Goal: Navigation & Orientation: Find specific page/section

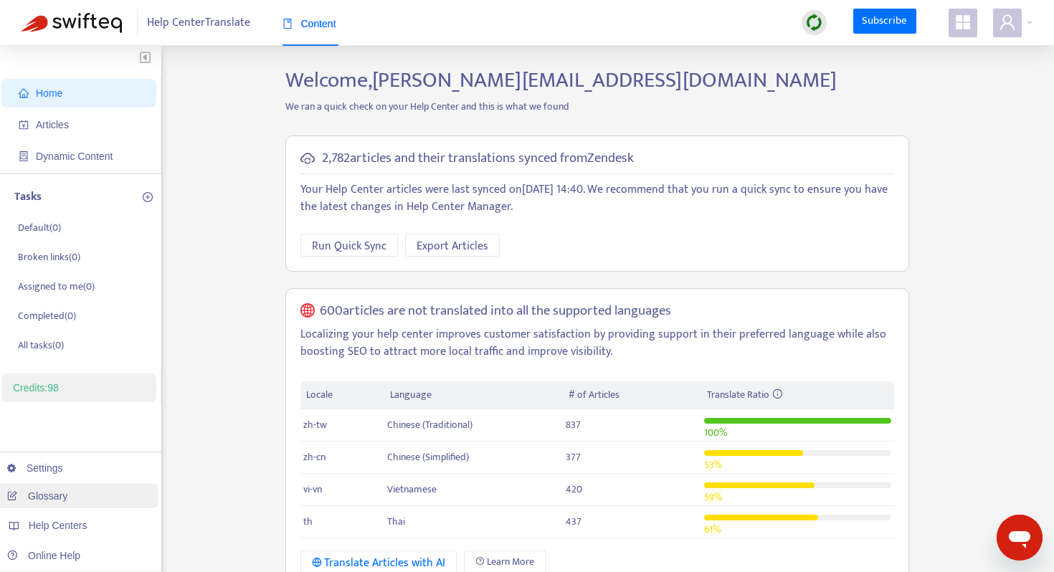
click at [46, 502] on link "Glossary" at bounding box center [37, 496] width 60 height 11
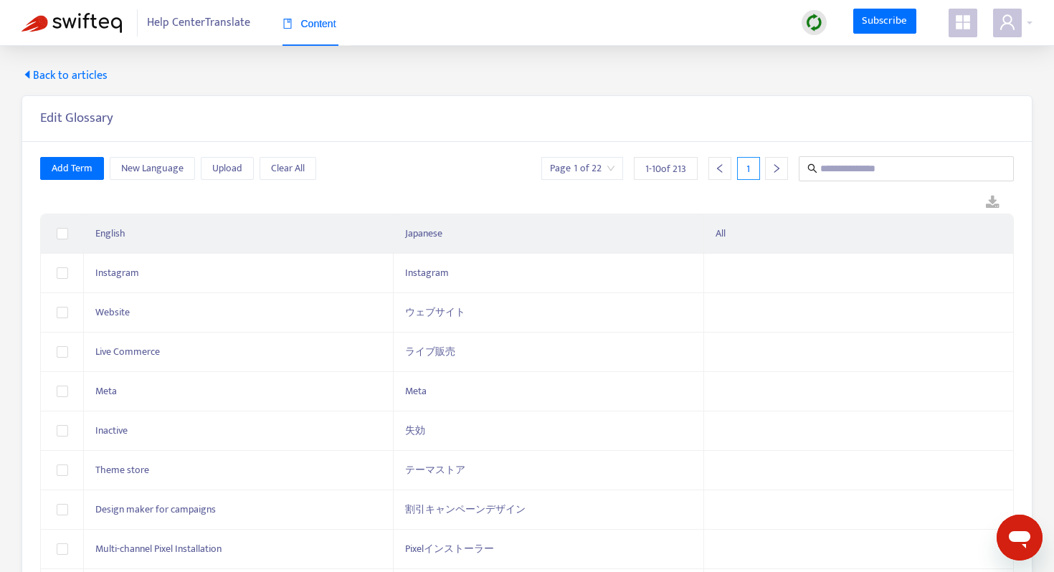
click at [50, 73] on span "Back to articles" at bounding box center [65, 75] width 86 height 17
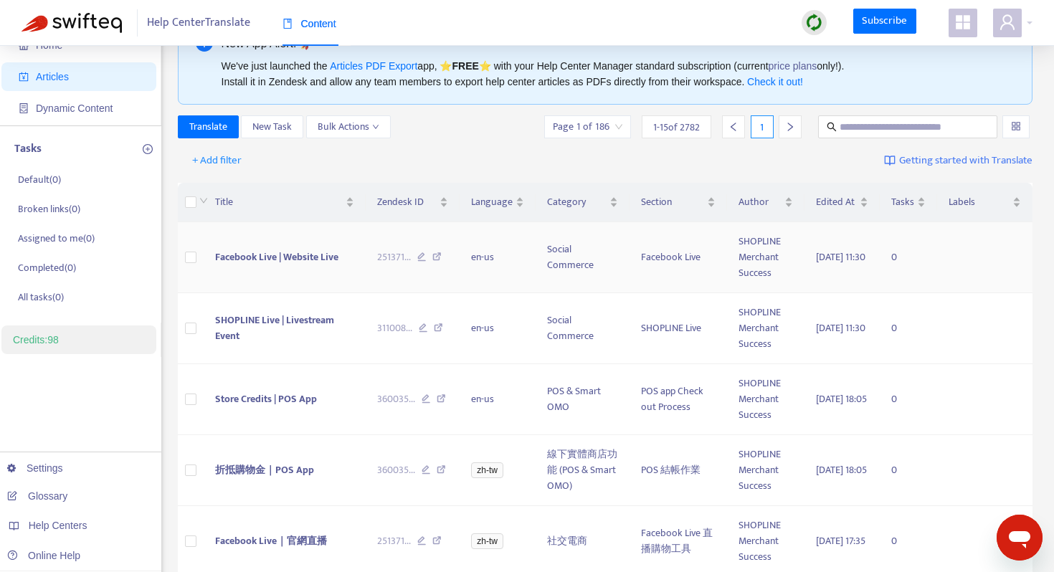
scroll to position [55, 0]
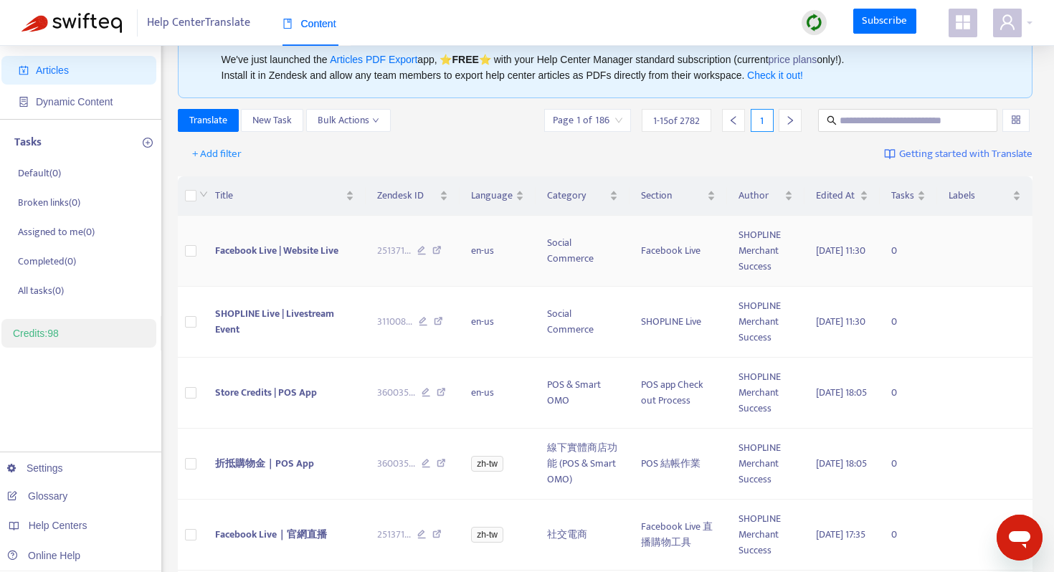
click at [295, 255] on span "Facebook Live | Website Live" at bounding box center [276, 250] width 123 height 16
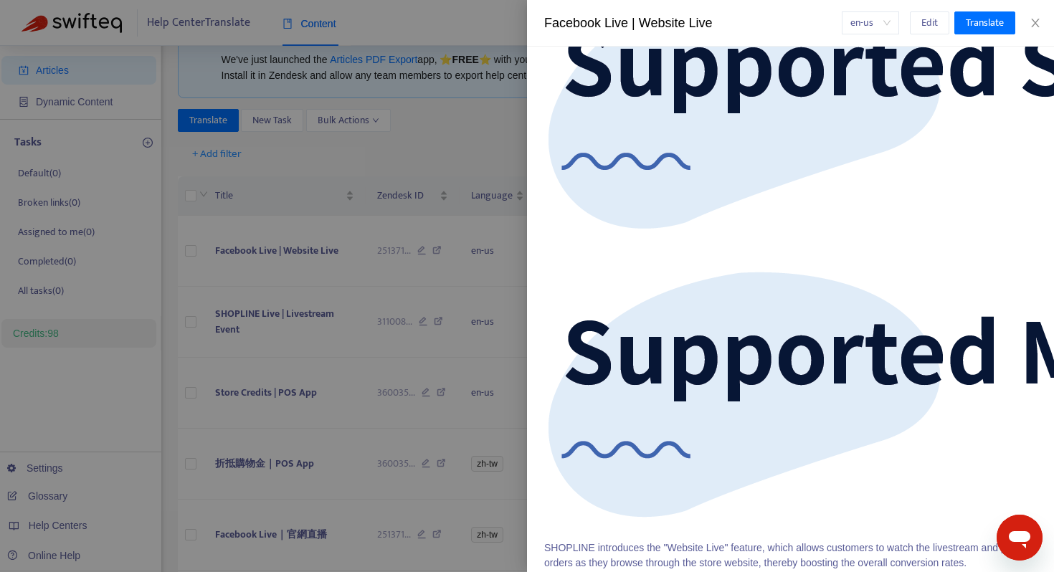
scroll to position [0, 0]
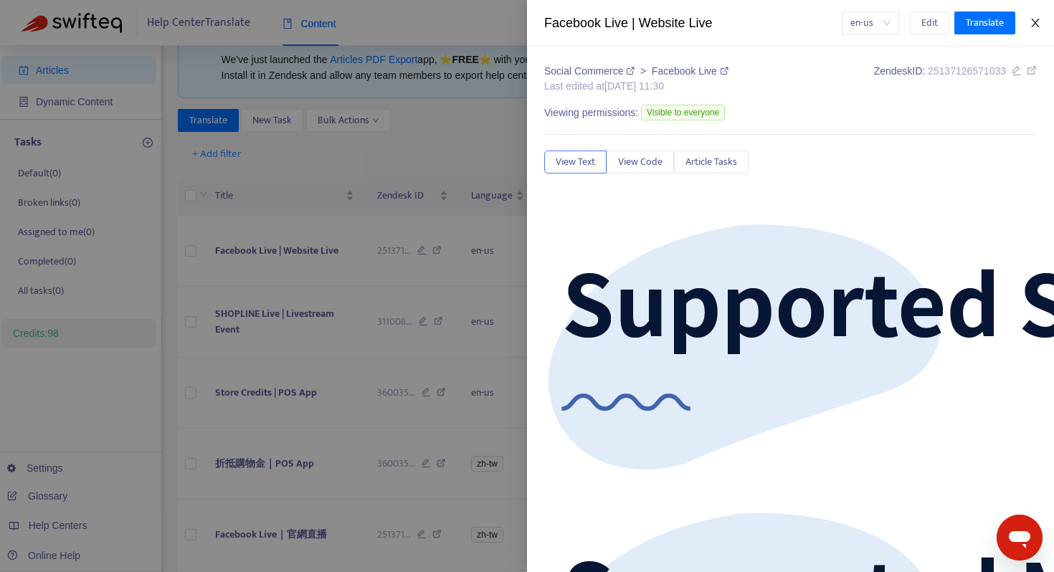
click at [1038, 22] on icon "close" at bounding box center [1035, 22] width 11 height 11
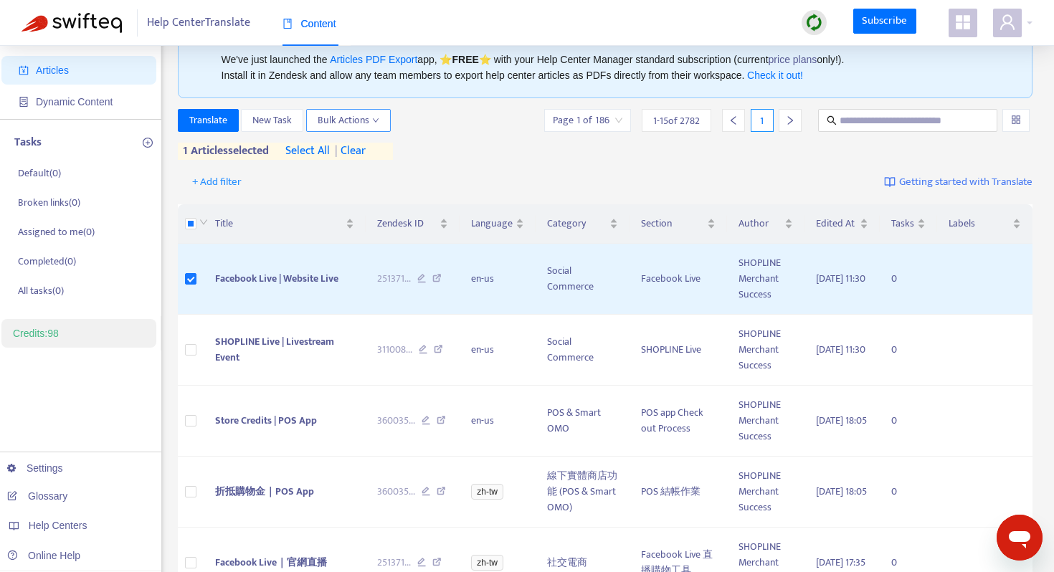
click at [337, 122] on span "Bulk Actions" at bounding box center [349, 121] width 62 height 16
click at [574, 176] on div "+ Add filter Getting started with Translate" at bounding box center [606, 183] width 856 height 34
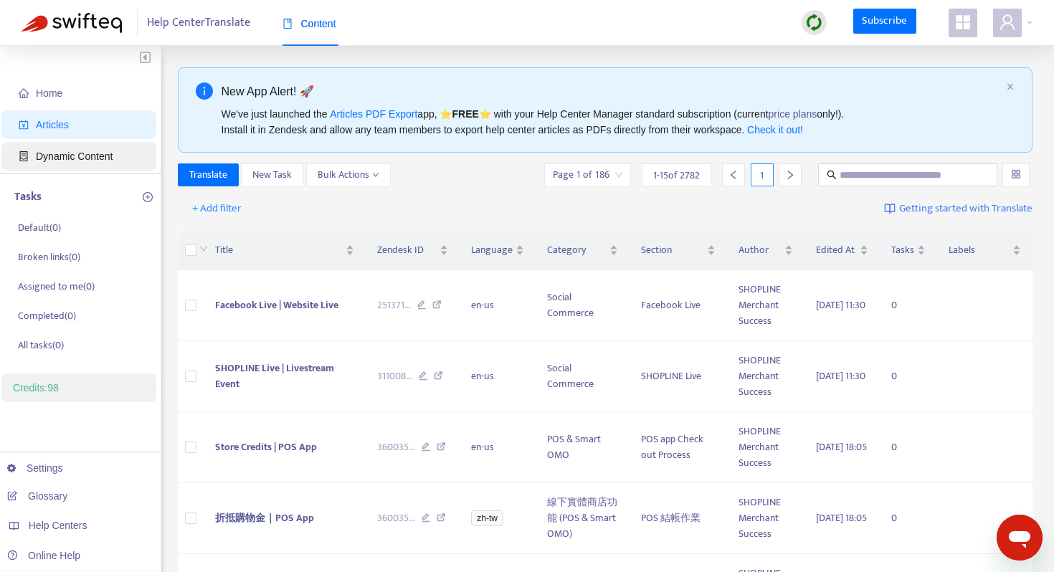
click at [81, 156] on span "Dynamic Content" at bounding box center [74, 156] width 77 height 11
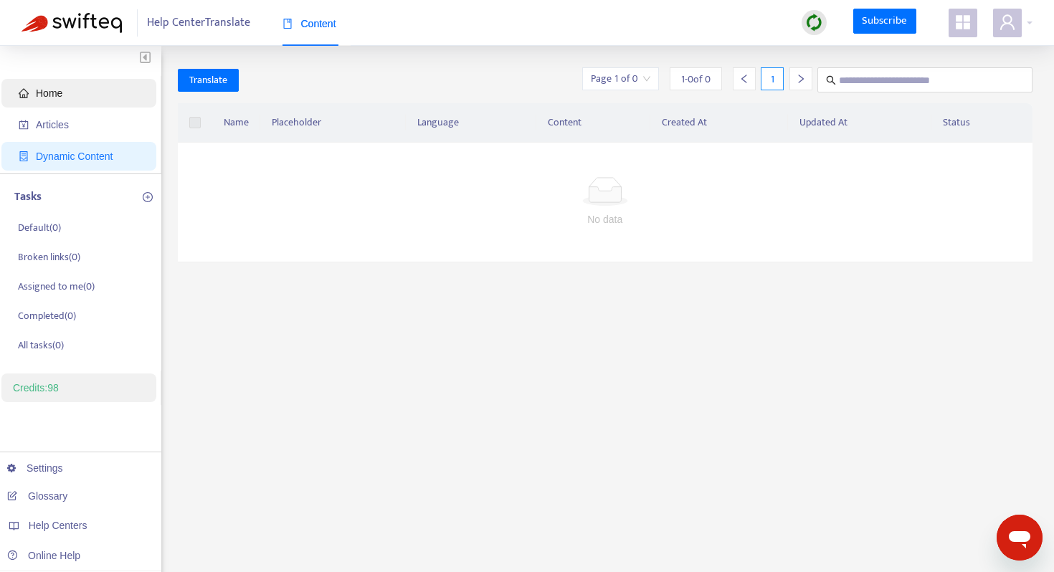
click at [65, 90] on span "Home" at bounding box center [82, 93] width 126 height 29
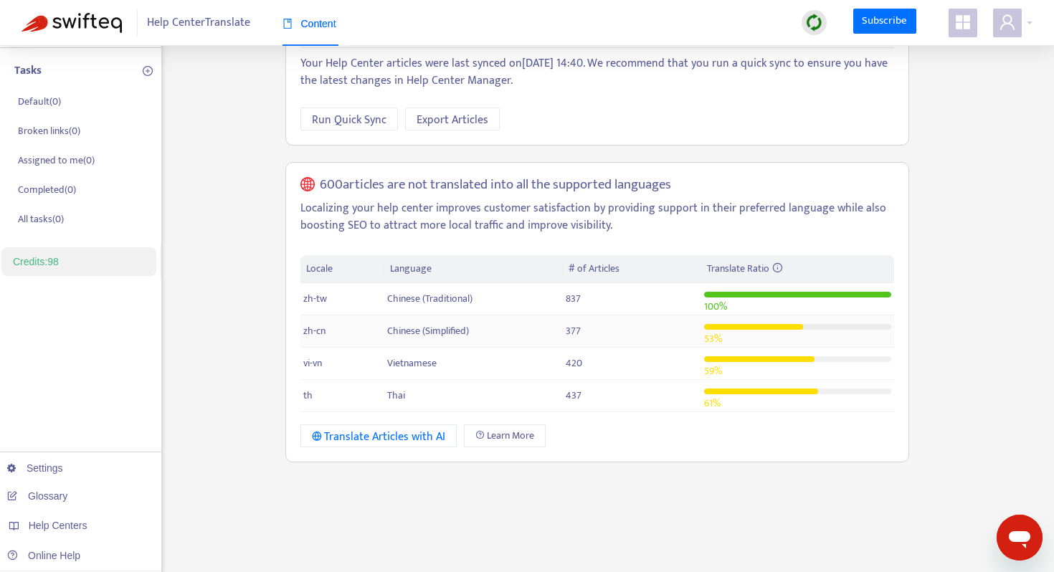
scroll to position [129, 0]
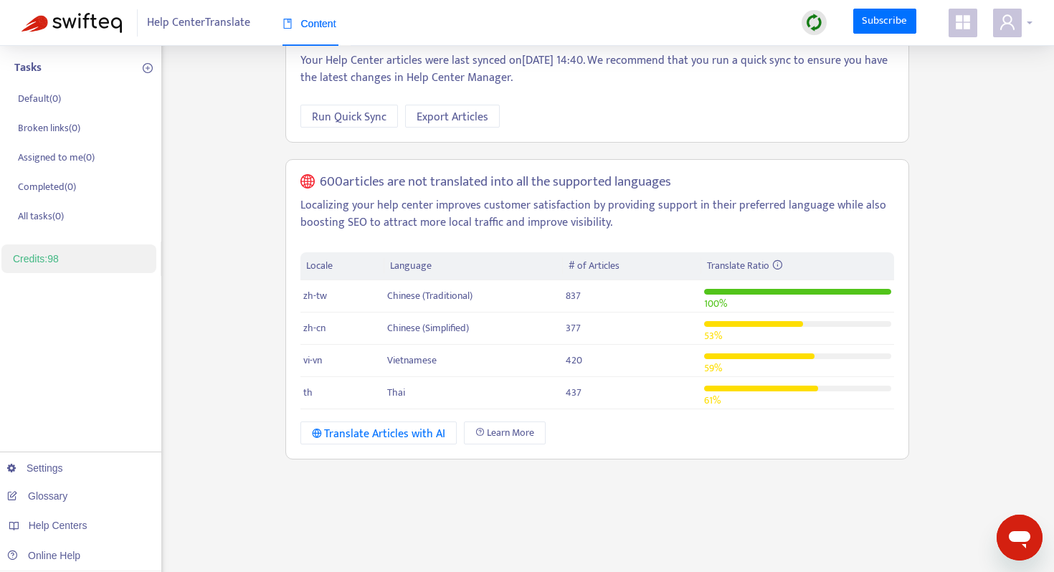
click at [1016, 18] on icon "user" at bounding box center [1007, 22] width 17 height 17
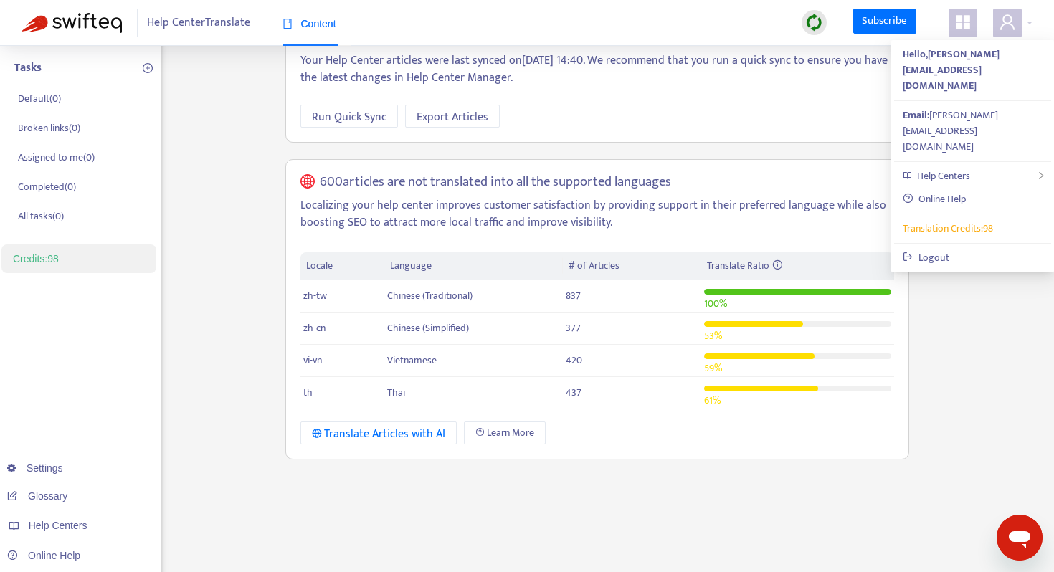
click at [972, 21] on span at bounding box center [963, 23] width 29 height 29
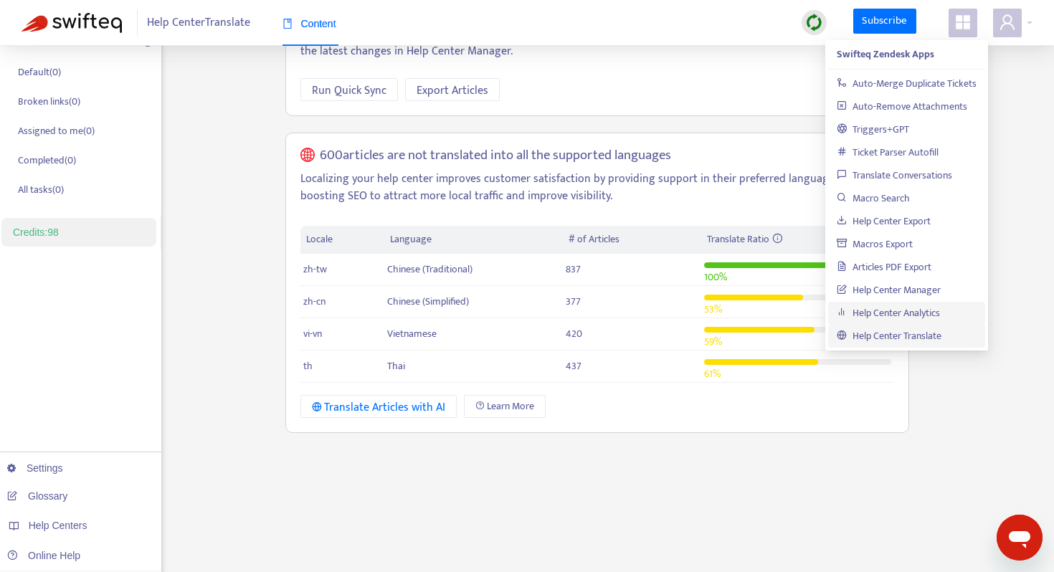
scroll to position [167, 0]
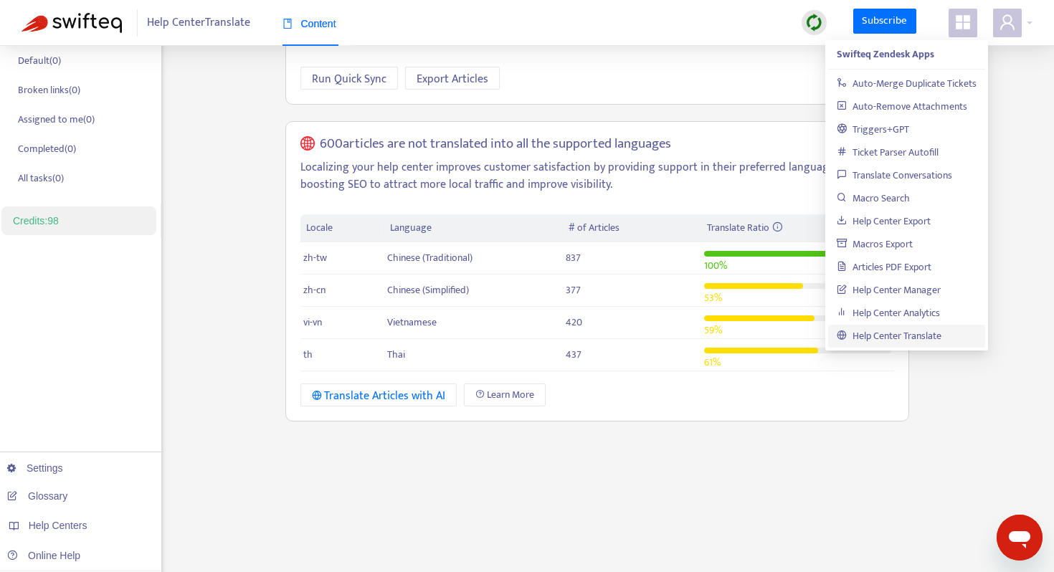
click at [960, 14] on icon "appstore" at bounding box center [963, 22] width 17 height 17
click at [63, 463] on link "Settings" at bounding box center [35, 468] width 56 height 11
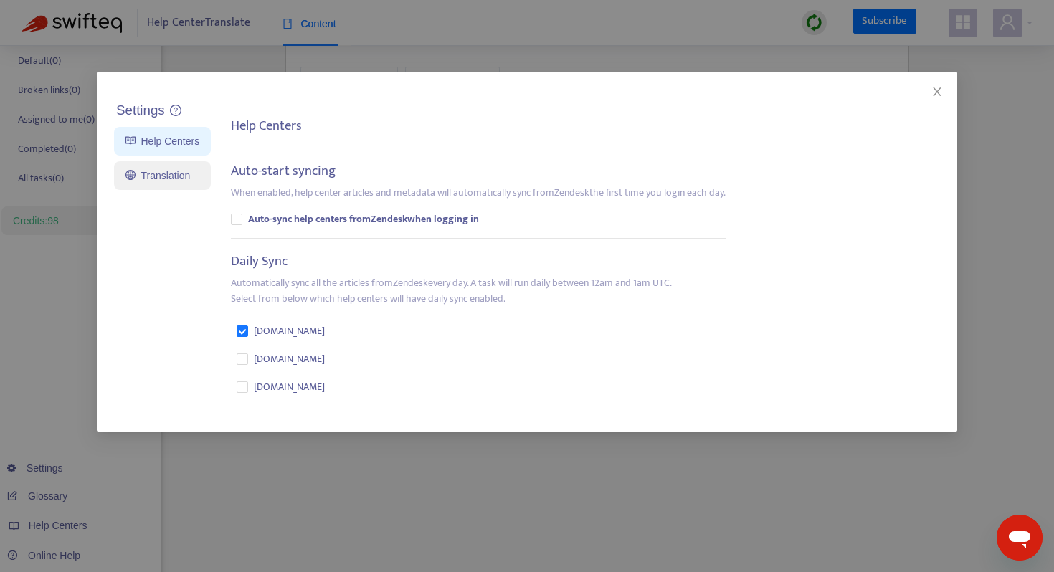
click at [147, 174] on link "Translation" at bounding box center [158, 175] width 65 height 11
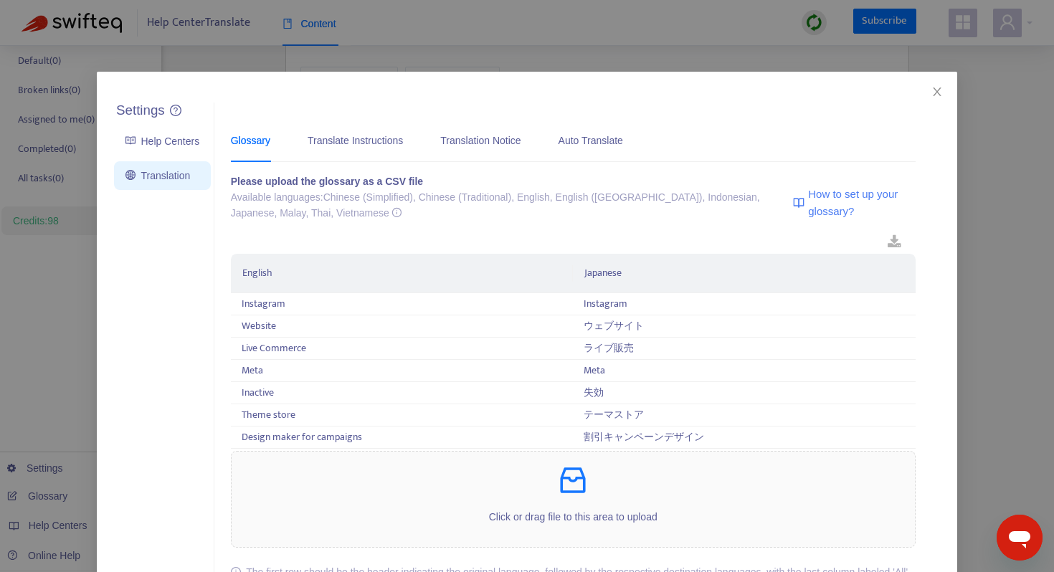
click at [943, 100] on div "Settings Help Centers Translation Settings Glossary Translate Instructions Tran…" at bounding box center [527, 377] width 861 height 610
click at [940, 90] on icon "close" at bounding box center [937, 91] width 11 height 11
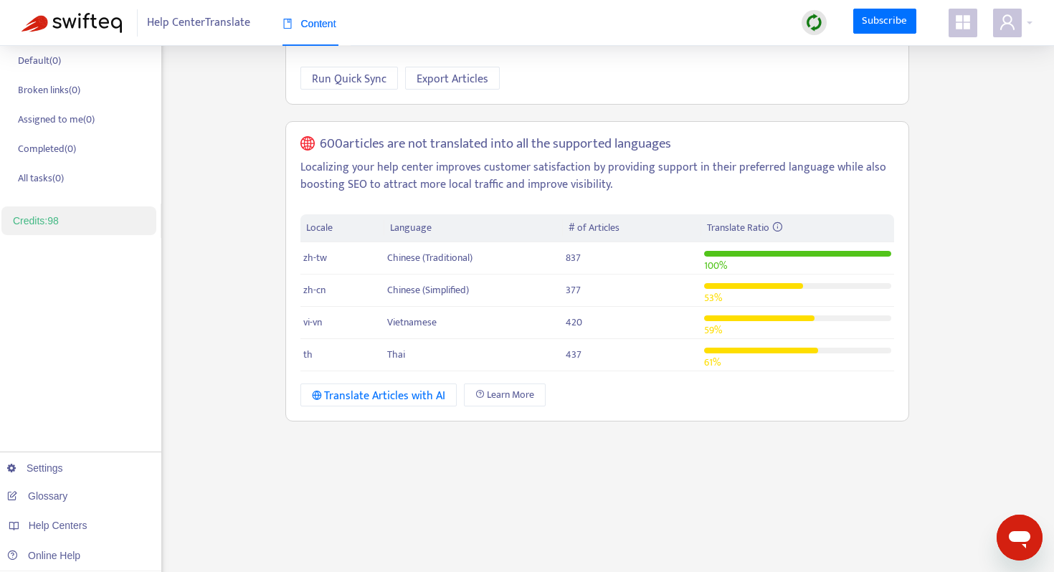
click at [103, 29] on img at bounding box center [72, 23] width 100 height 20
